Goal: Task Accomplishment & Management: Manage account settings

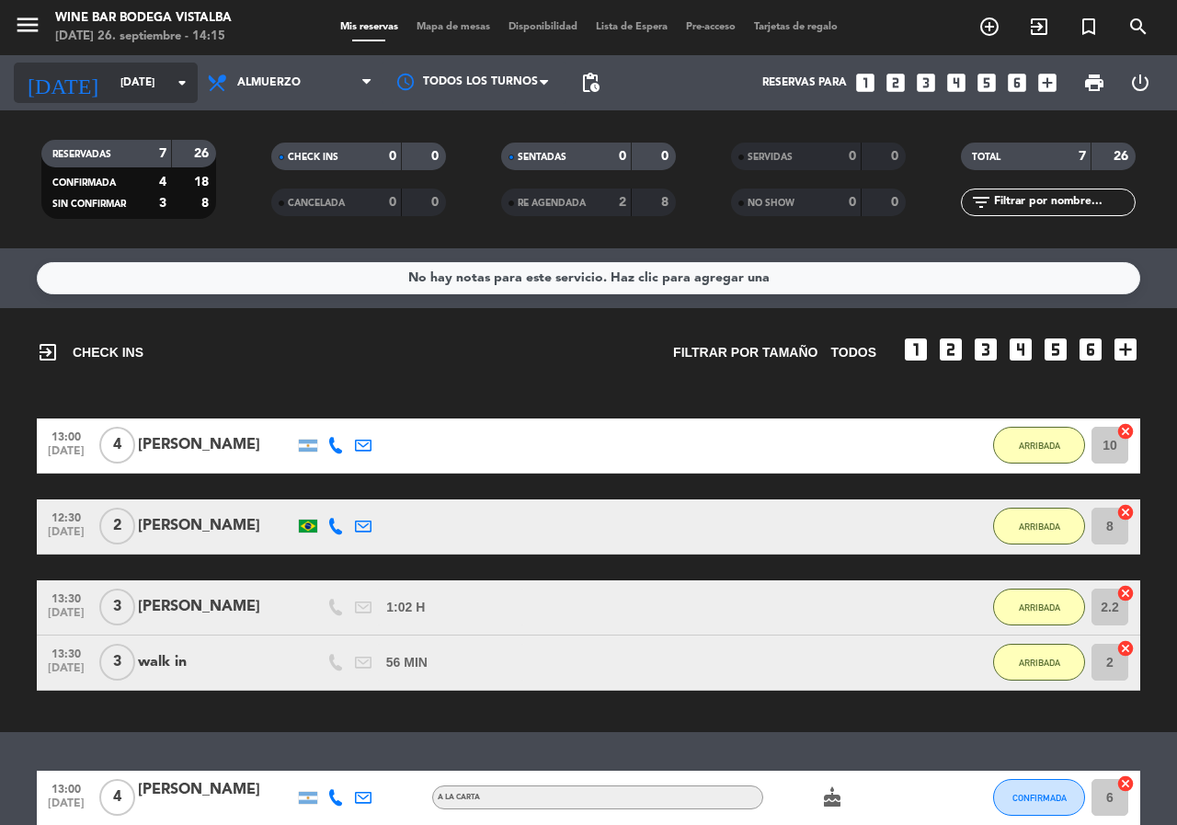
click at [111, 84] on input "[DATE]" at bounding box center [184, 82] width 146 height 31
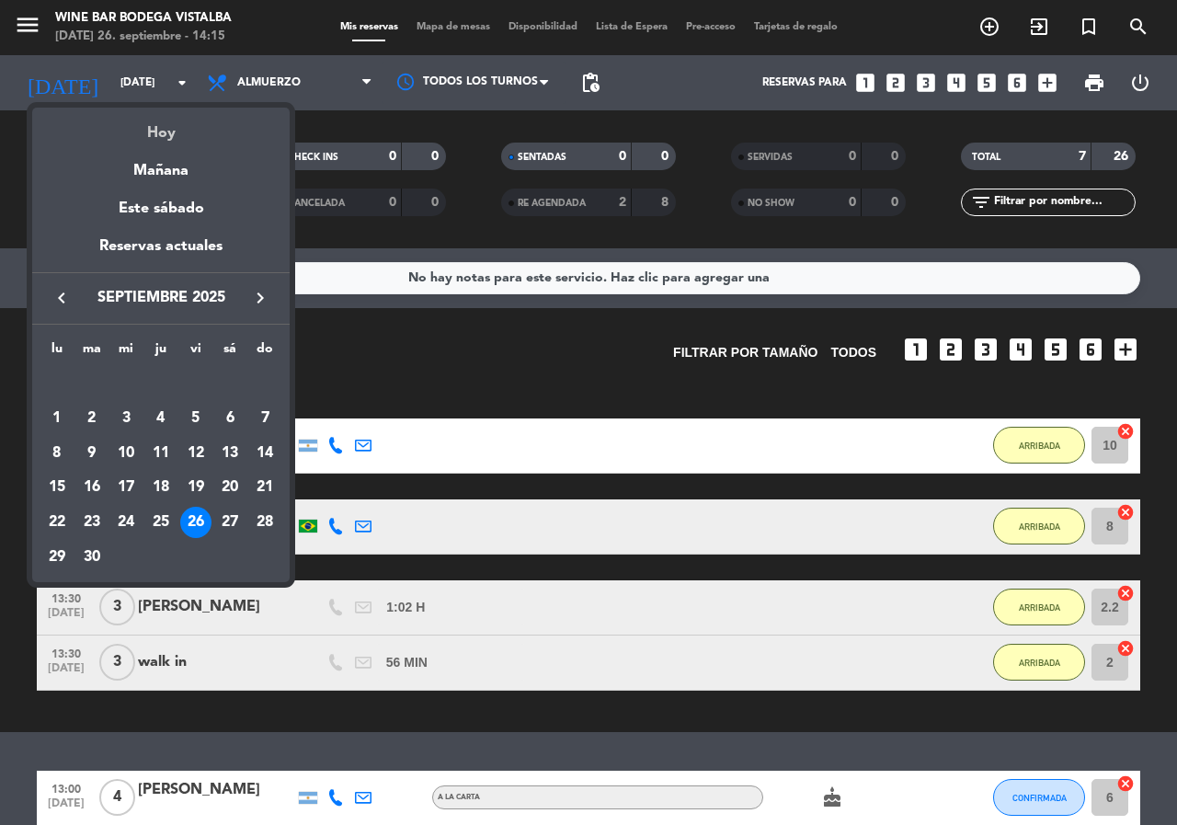
click at [160, 140] on div "Hoy" at bounding box center [160, 127] width 257 height 38
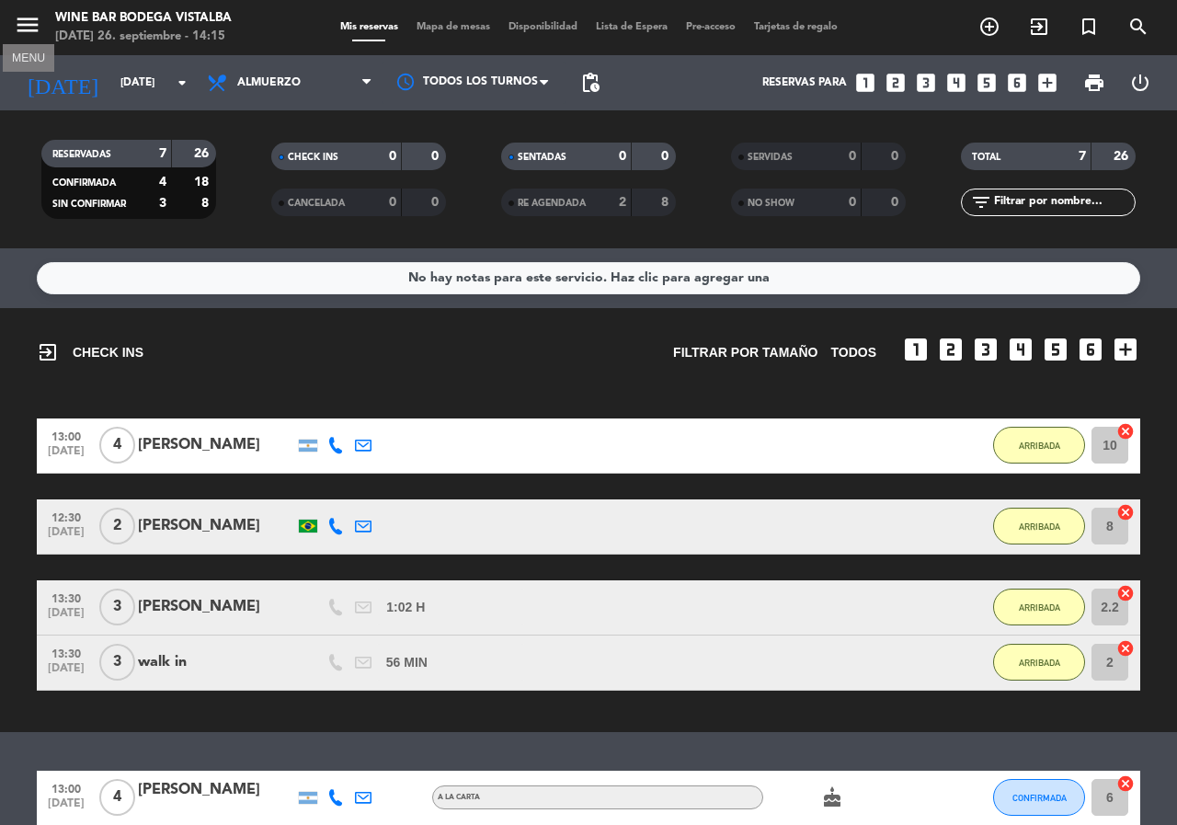
click at [26, 21] on icon "menu" at bounding box center [28, 25] width 28 height 28
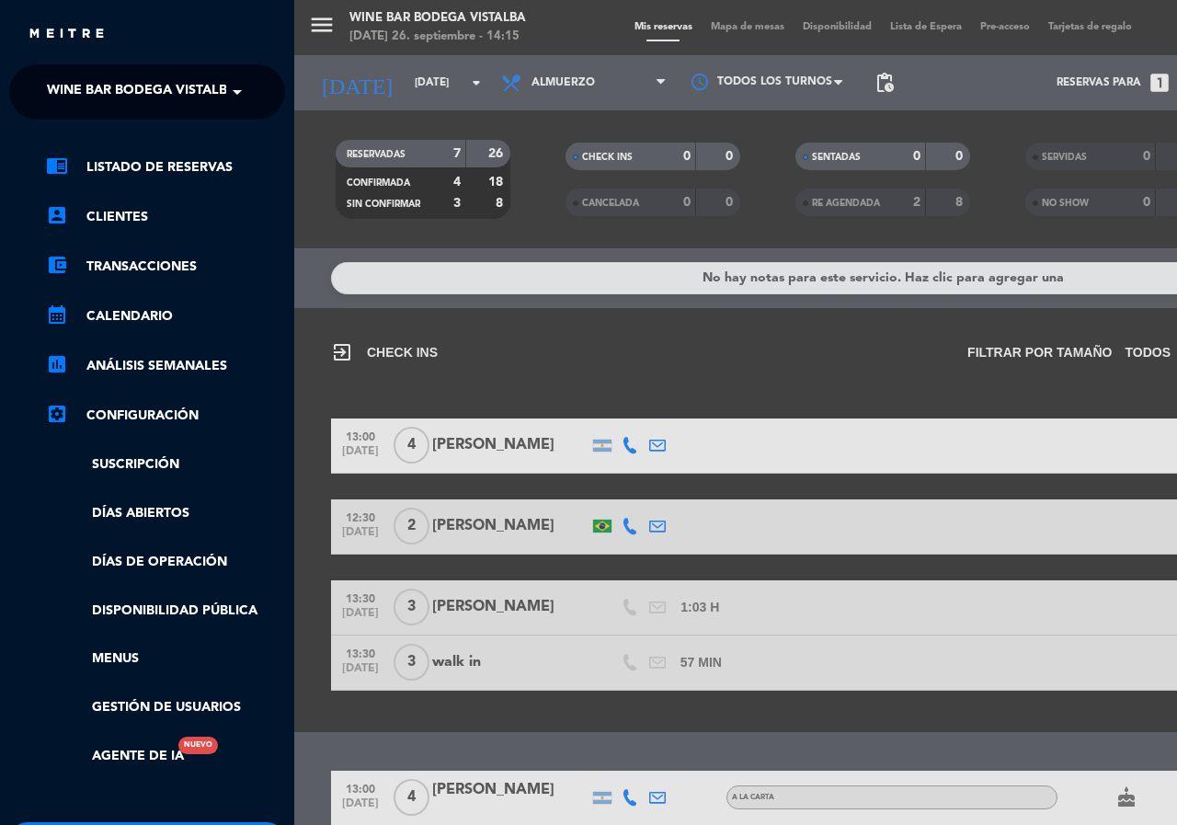
click at [104, 92] on span "Wine Bar Bodega Vistalba" at bounding box center [141, 92] width 189 height 39
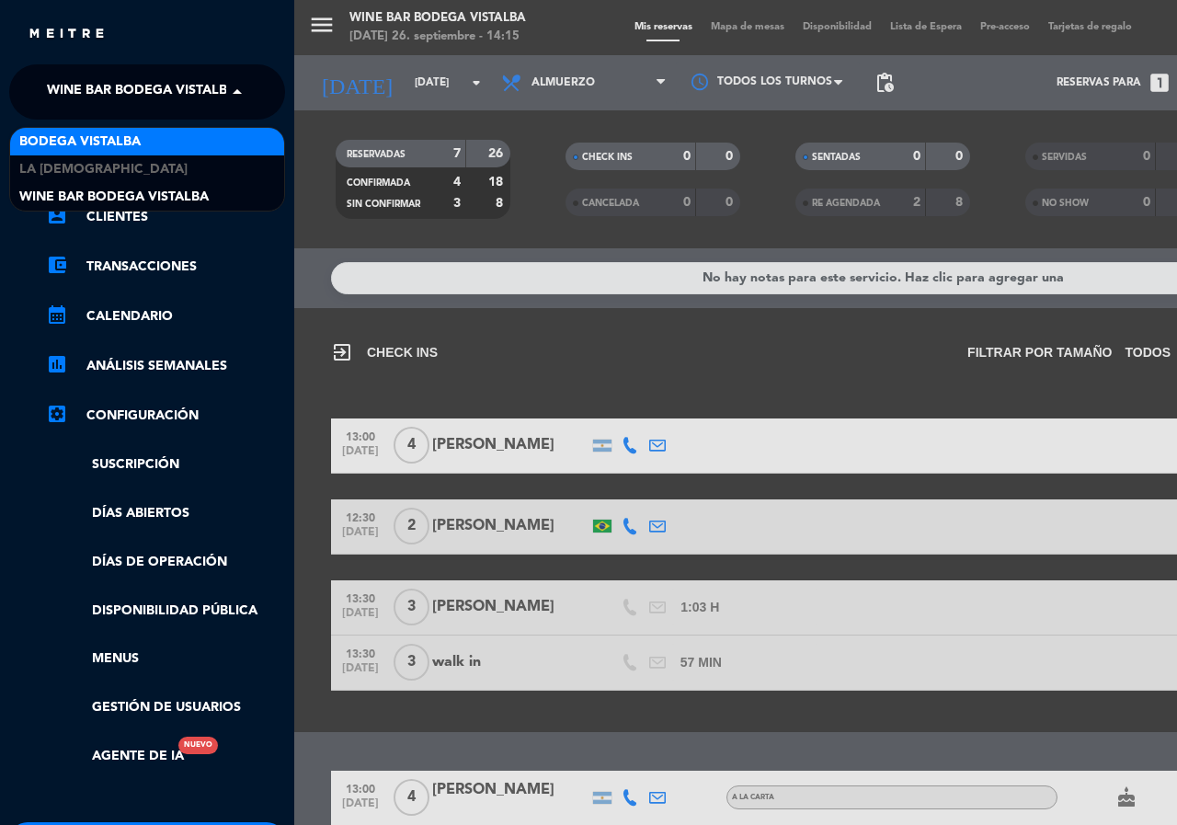
drag, startPoint x: 83, startPoint y: 159, endPoint x: 96, endPoint y: 136, distance: 26.3
click at [96, 136] on div "BODEGA VISTALBA LA JAMONERIA Wine Bar Bodega Vistalba" at bounding box center [147, 169] width 274 height 83
click at [96, 137] on span "BODEGA VISTALBA" at bounding box center [79, 141] width 121 height 21
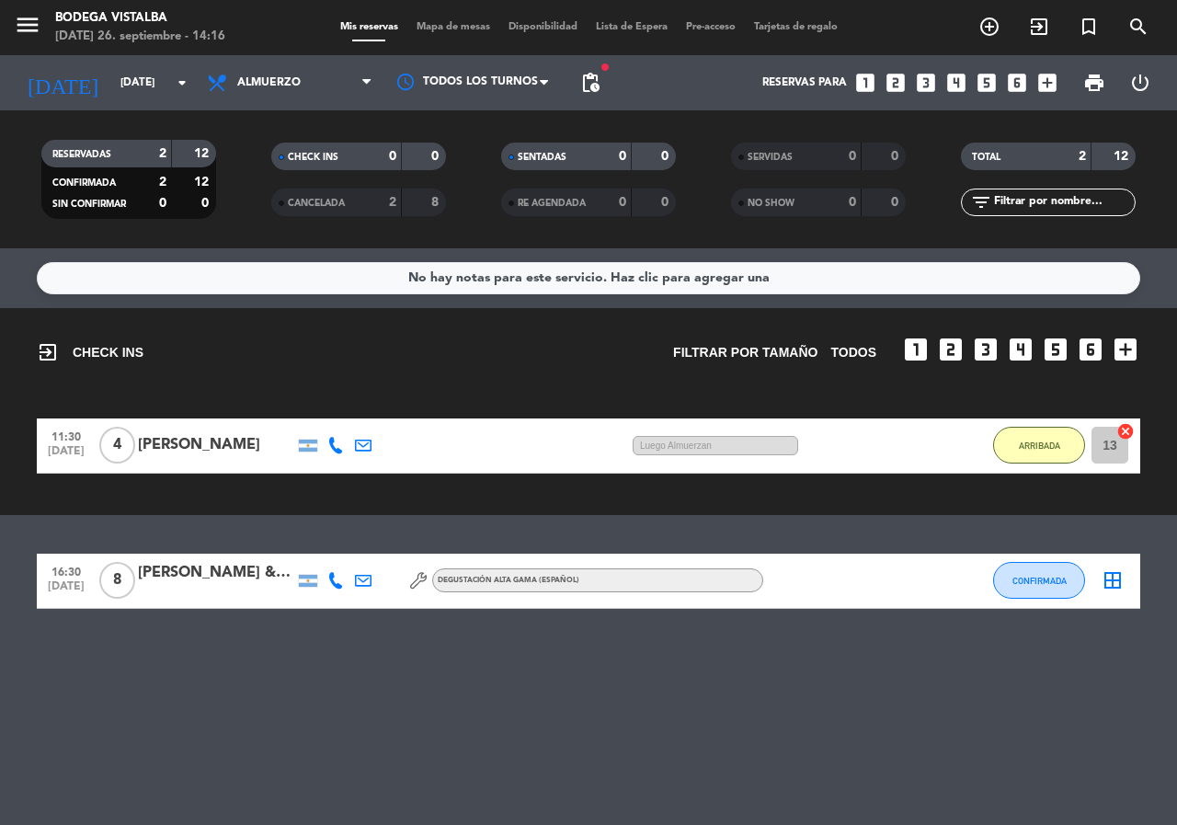
click at [601, 75] on span "pending_actions" at bounding box center [590, 82] width 37 height 37
click at [597, 79] on span "pending_actions" at bounding box center [590, 83] width 22 height 22
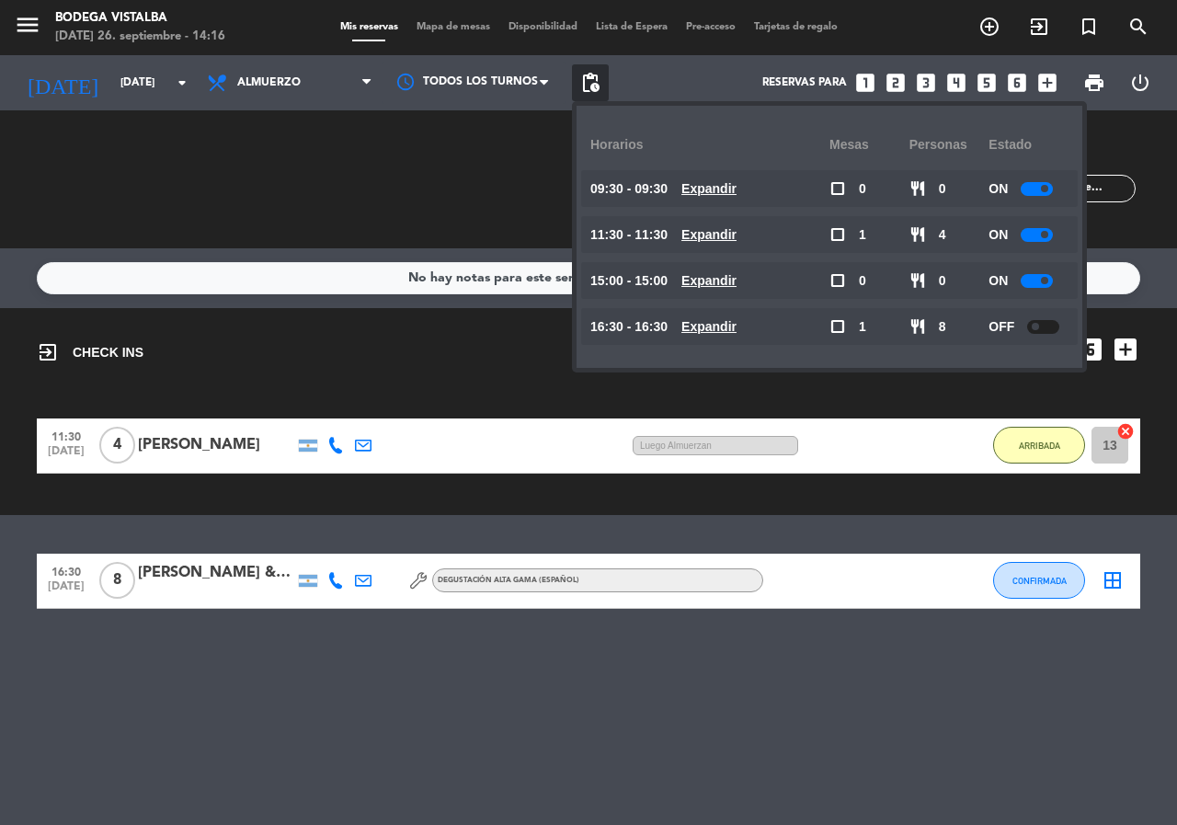
click at [663, 784] on div "No hay notas para este servicio. Haz clic para agregar una exit_to_app CHECK IN…" at bounding box center [588, 536] width 1177 height 577
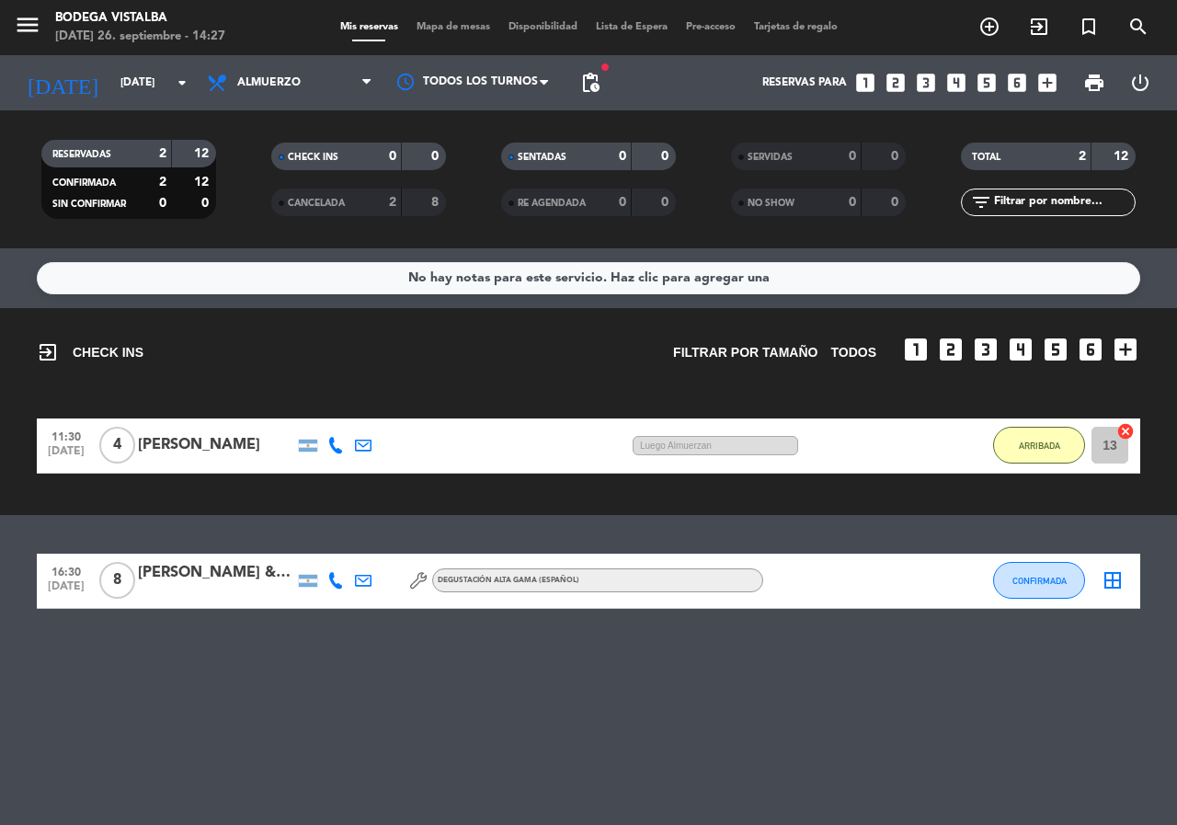
click at [243, 589] on div at bounding box center [216, 592] width 156 height 15
